Goal: Task Accomplishment & Management: Manage account settings

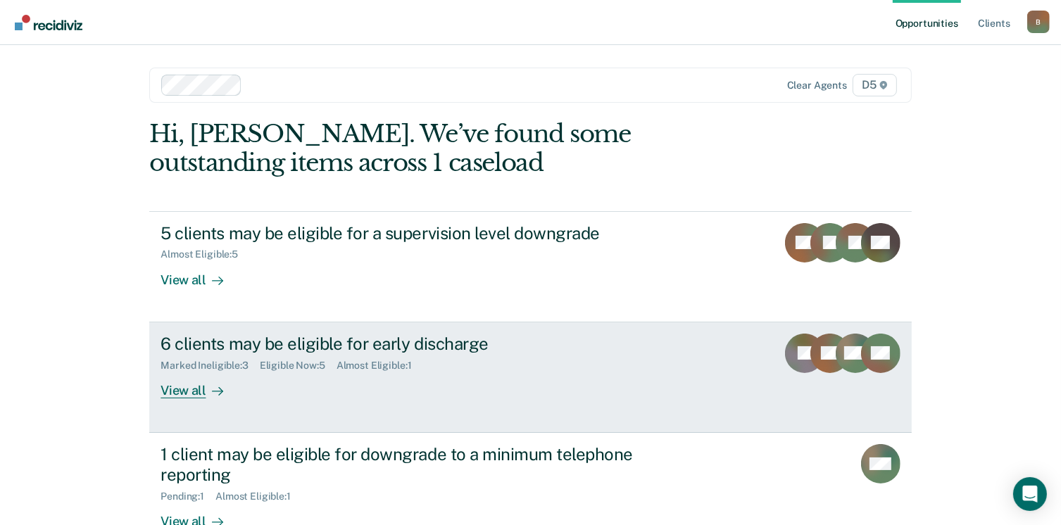
click at [195, 392] on div "View all" at bounding box center [200, 384] width 79 height 27
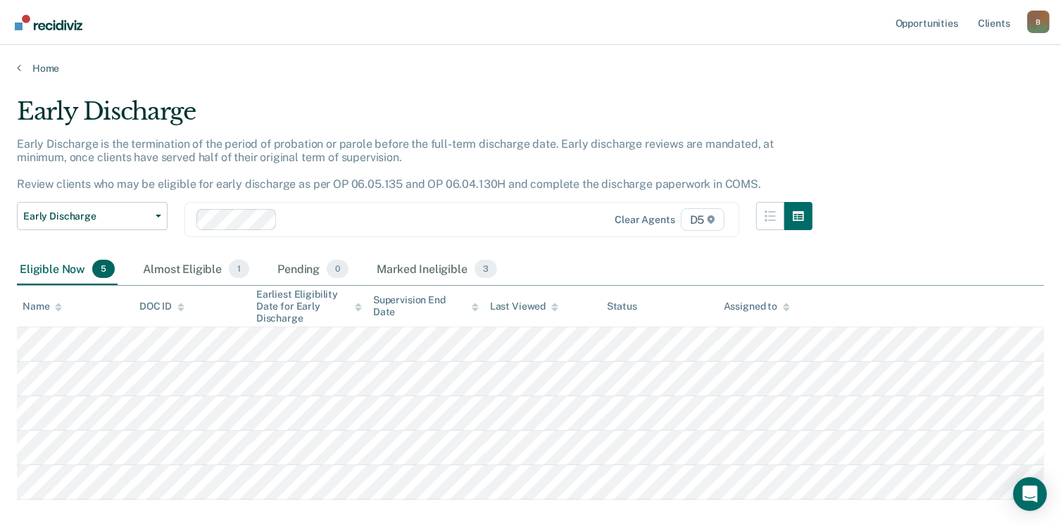
scroll to position [70, 0]
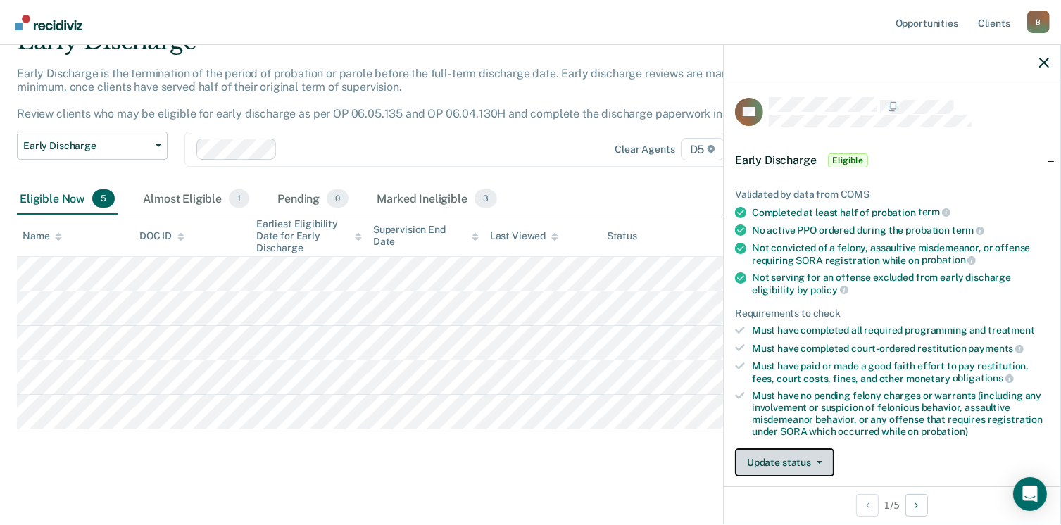
click at [766, 461] on button "Update status" at bounding box center [784, 463] width 99 height 28
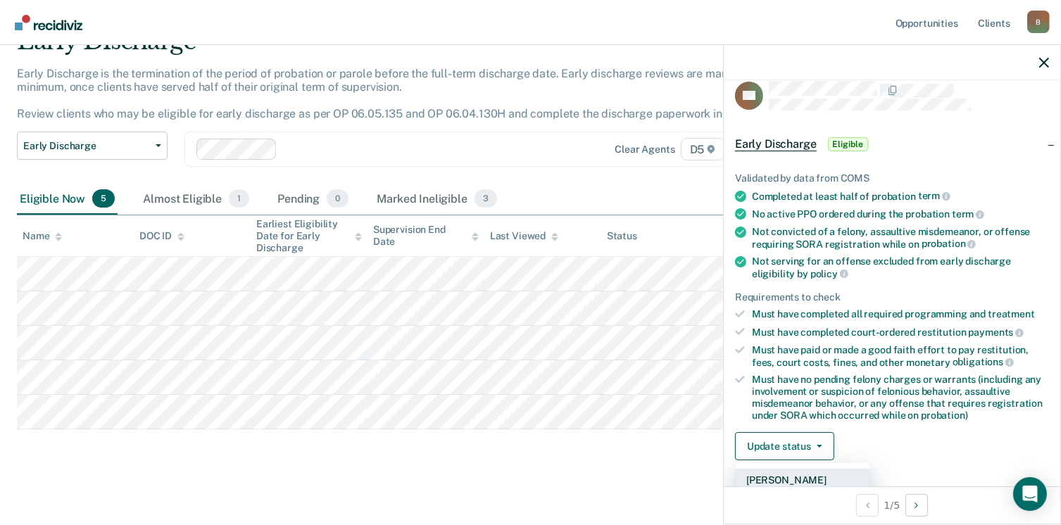
scroll to position [87, 0]
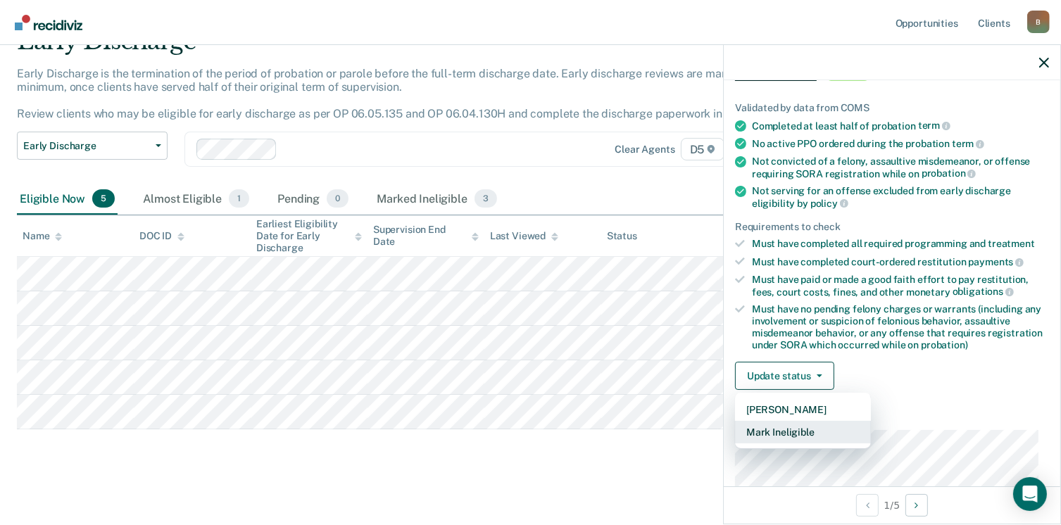
click at [793, 432] on button "Mark Ineligible" at bounding box center [803, 432] width 136 height 23
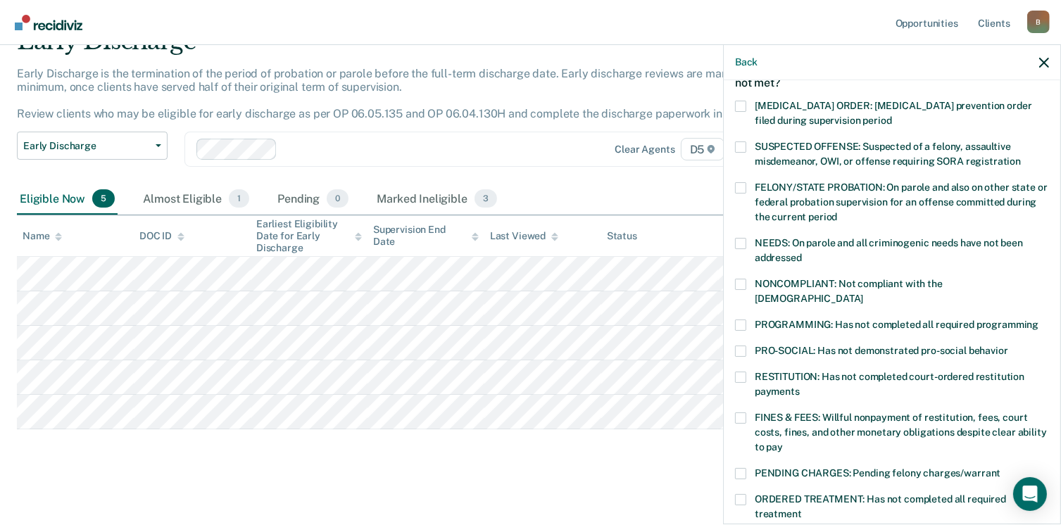
click at [741, 372] on span at bounding box center [740, 377] width 11 height 11
click at [800, 387] on input "RESTITUTION: Has not completed court-ordered restitution payments" at bounding box center [800, 387] width 0 height 0
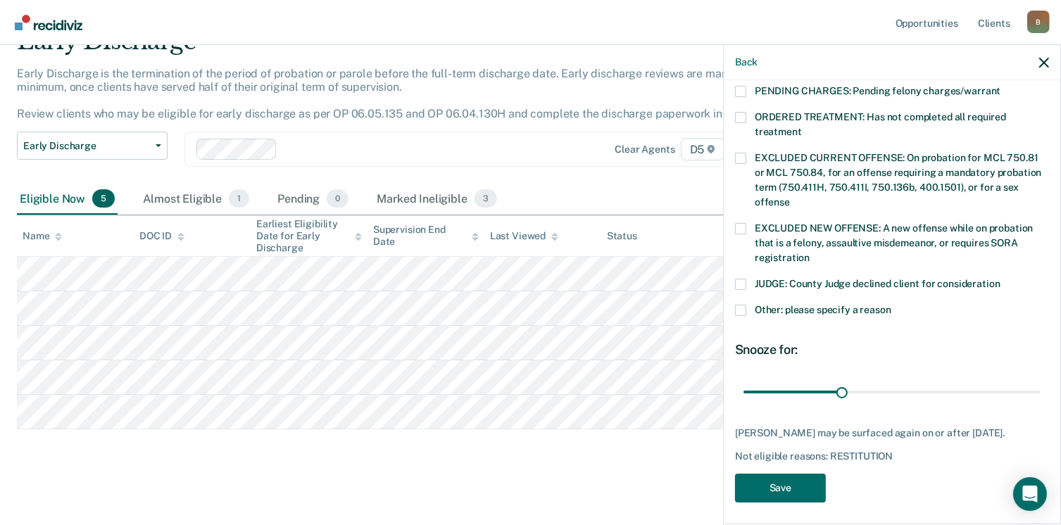
scroll to position [471, 0]
click at [785, 482] on button "Save" at bounding box center [780, 487] width 91 height 29
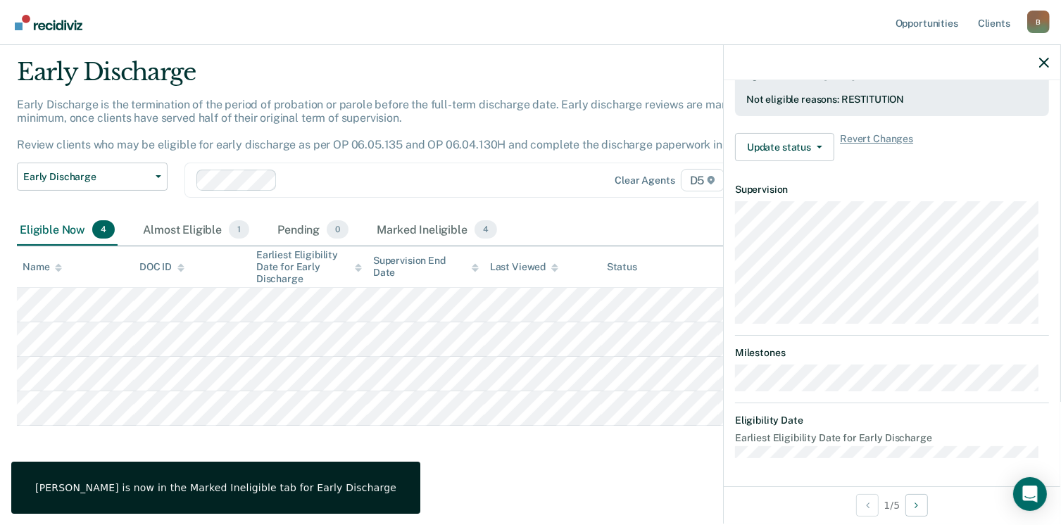
scroll to position [414, 0]
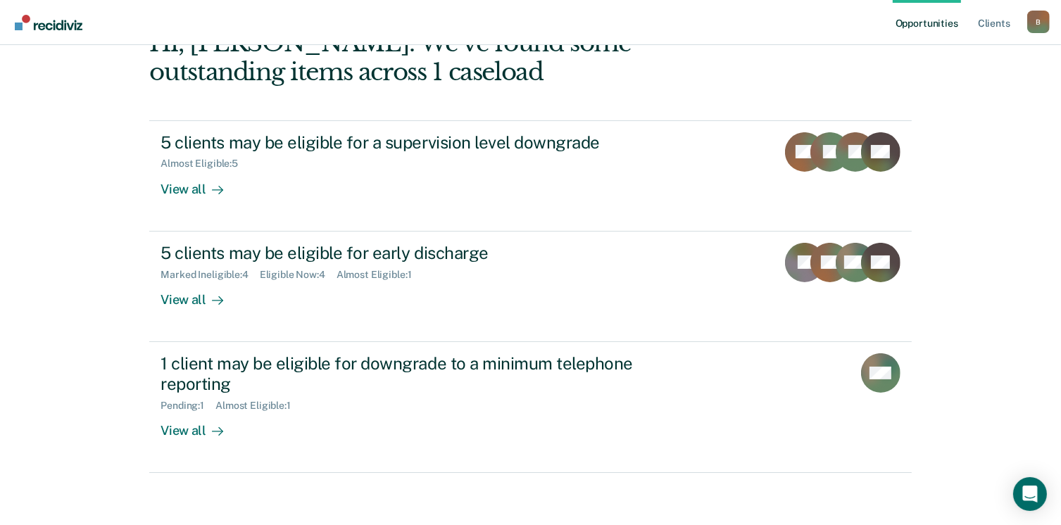
scroll to position [94, 0]
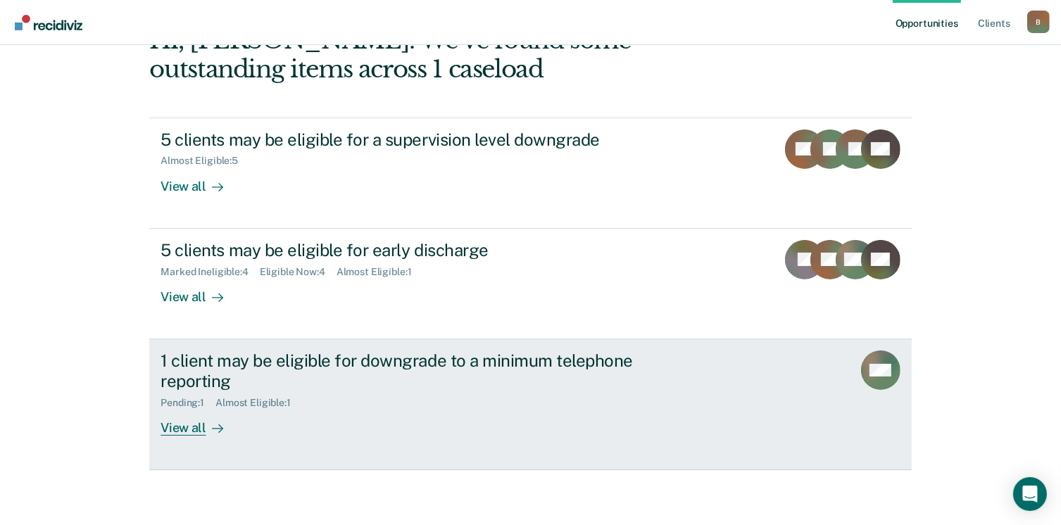
click at [180, 430] on div "View all" at bounding box center [200, 422] width 79 height 27
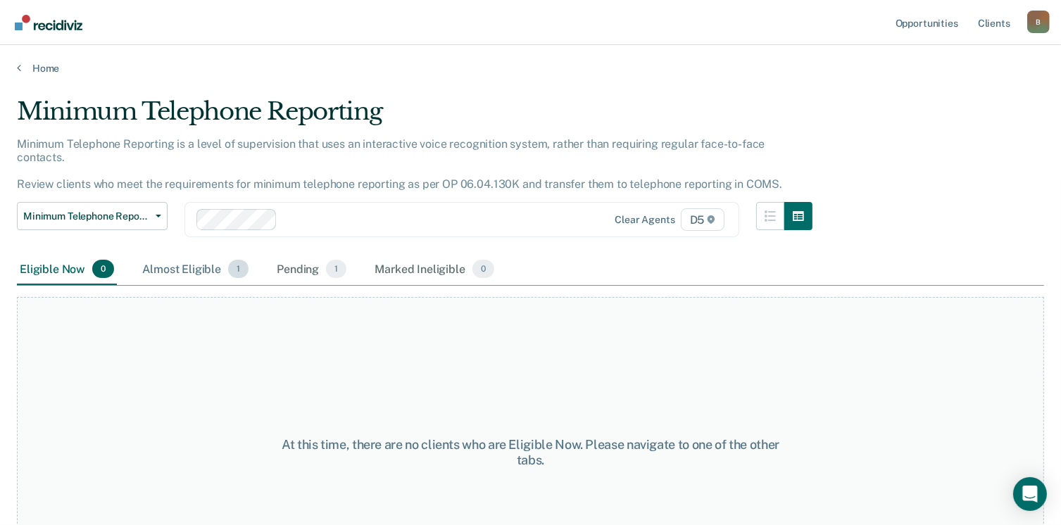
click at [197, 256] on div "Almost Eligible 1" at bounding box center [195, 269] width 112 height 31
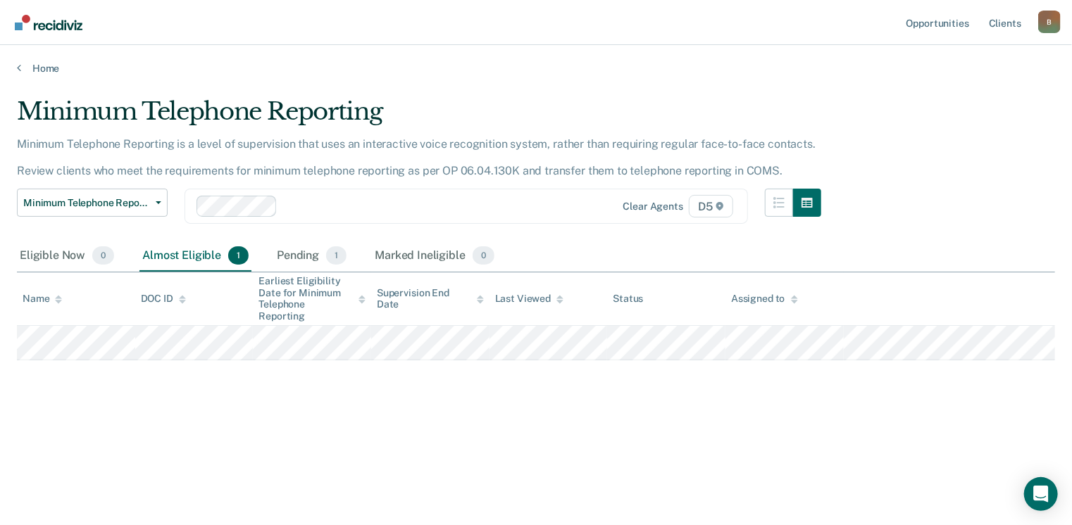
click at [15, 69] on div "Home" at bounding box center [536, 60] width 1072 height 30
click at [19, 70] on icon at bounding box center [19, 67] width 4 height 11
